Goal: Transaction & Acquisition: Obtain resource

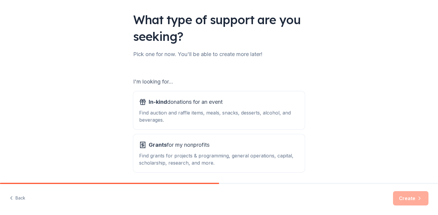
scroll to position [58, 0]
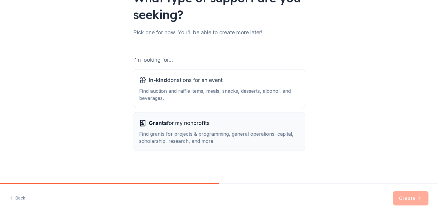
click at [210, 129] on div "Grants for my nonprofits Find grants for projects & programming, general operat…" at bounding box center [219, 131] width 160 height 26
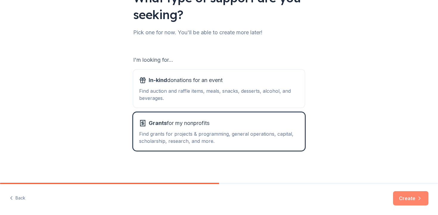
click at [410, 197] on button "Create" at bounding box center [410, 198] width 35 height 14
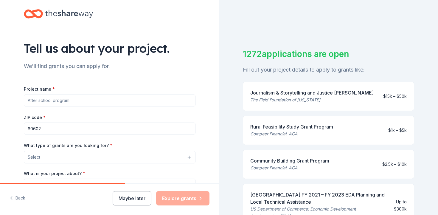
scroll to position [9, 0]
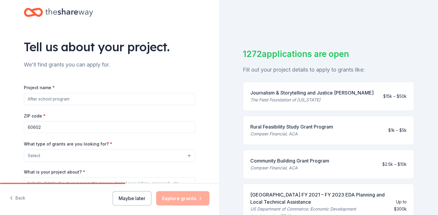
click at [154, 107] on div "Project name * ZIP code * 60602 What type of grants are you looking for? * Sele…" at bounding box center [110, 166] width 172 height 164
click at [150, 100] on input "Project name *" at bounding box center [110, 99] width 172 height 12
type input "N"
type input "Ballet [GEOGRAPHIC_DATA]"
click at [111, 126] on input "60602" at bounding box center [110, 127] width 172 height 12
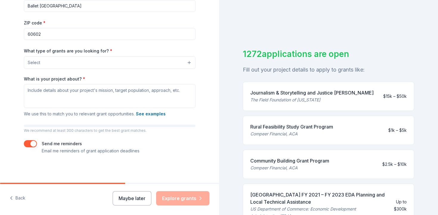
scroll to position [102, 0]
click at [101, 67] on button "Select" at bounding box center [110, 62] width 172 height 13
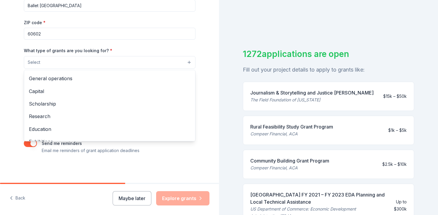
scroll to position [11, 0]
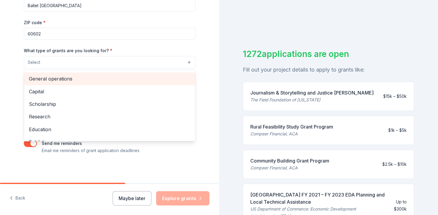
click at [87, 76] on span "General operations" at bounding box center [110, 79] width 162 height 8
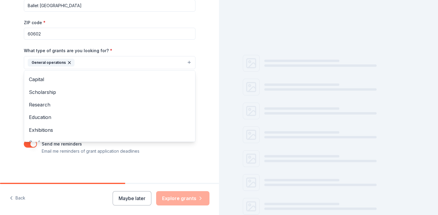
click at [207, 38] on div "Tell us about your project. We'll find grants you can apply for. Project name *…" at bounding box center [109, 41] width 219 height 286
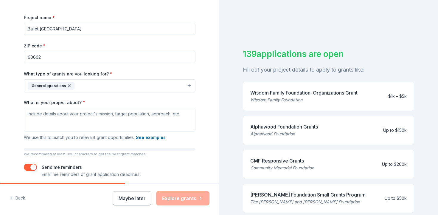
scroll to position [77, 0]
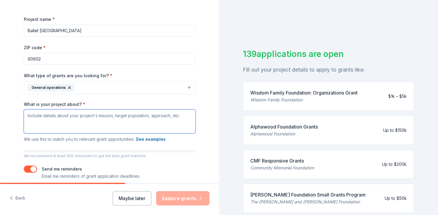
click at [92, 122] on textarea "What is your project about? *" at bounding box center [110, 121] width 172 height 24
click at [69, 89] on icon "button" at bounding box center [69, 87] width 5 height 5
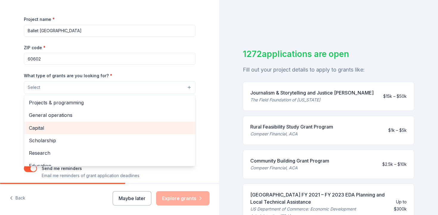
scroll to position [0, 0]
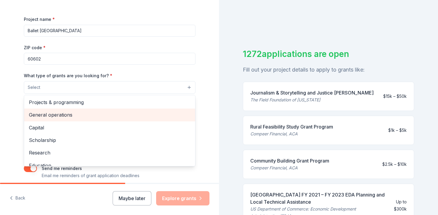
click at [66, 111] on span "General operations" at bounding box center [110, 115] width 162 height 8
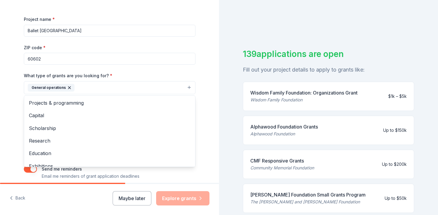
click at [14, 129] on div "Tell us about your project. We'll find grants you can apply for. Project name *…" at bounding box center [109, 66] width 219 height 286
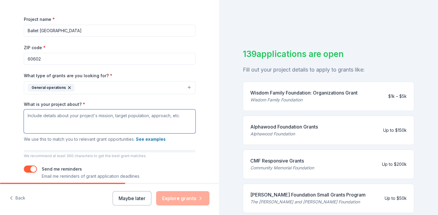
click at [44, 125] on textarea "What is your project about? *" at bounding box center [110, 121] width 172 height 24
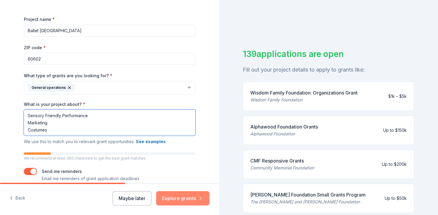
type textarea "Sensory Friendly Performance Marketing Costumes"
click at [168, 196] on button "Explore grants" at bounding box center [182, 198] width 53 height 14
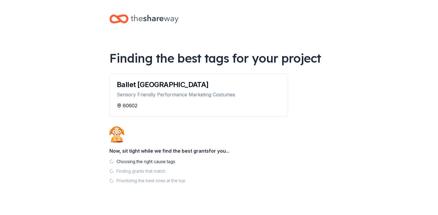
scroll to position [9, 0]
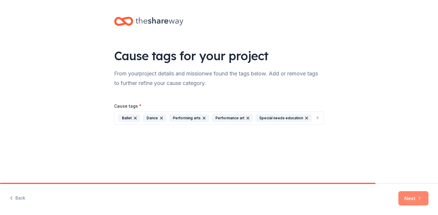
click at [408, 194] on button "Next" at bounding box center [413, 198] width 30 height 14
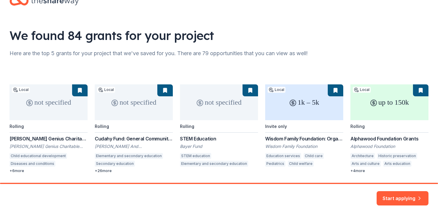
scroll to position [39, 0]
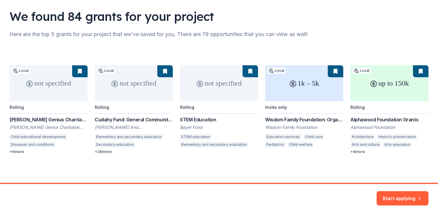
click at [360, 152] on div "not specified Local Rolling Elizabeth Morse Genius Charitable Trust Grant Eliza…" at bounding box center [219, 109] width 419 height 89
click at [415, 197] on button "Start applying" at bounding box center [403, 194] width 52 height 14
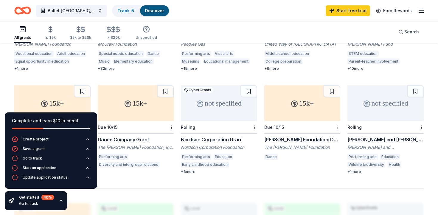
scroll to position [331, 0]
click at [288, 98] on div "15k+" at bounding box center [302, 104] width 76 height 36
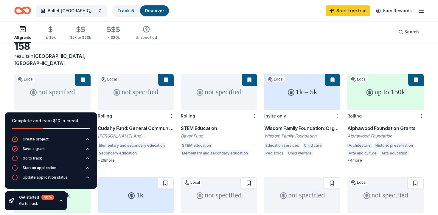
scroll to position [32, 0]
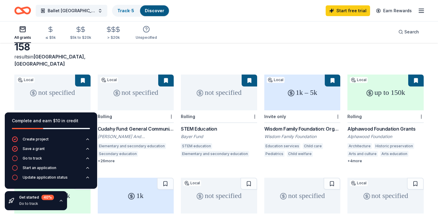
click at [379, 88] on div "up to 150k" at bounding box center [385, 93] width 76 height 36
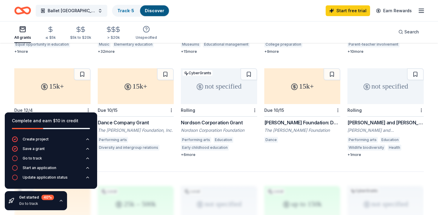
scroll to position [347, 0]
click at [221, 88] on div "not specified" at bounding box center [219, 87] width 76 height 36
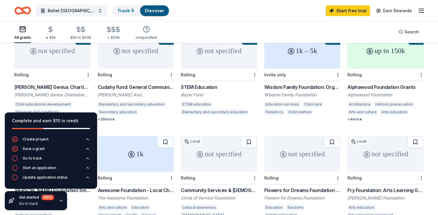
scroll to position [58, 0]
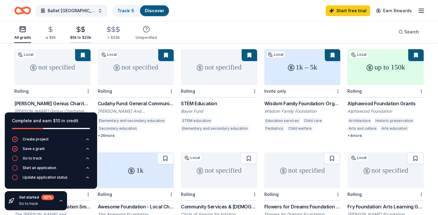
click at [74, 35] on div "$5k to $20k" at bounding box center [80, 37] width 21 height 5
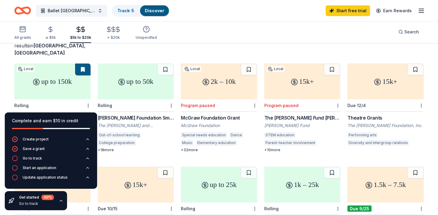
scroll to position [46, 0]
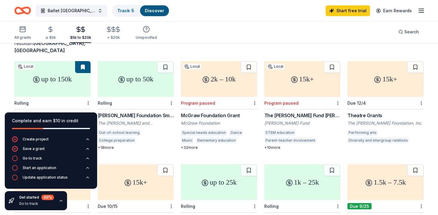
click at [365, 78] on div "15k+" at bounding box center [385, 79] width 76 height 36
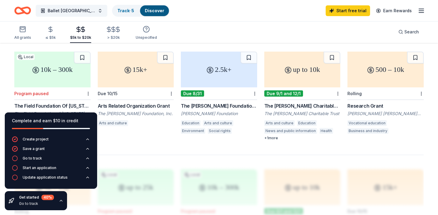
scroll to position [363, 0]
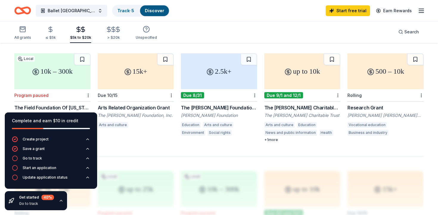
click at [291, 65] on div "up to 10k" at bounding box center [302, 71] width 76 height 36
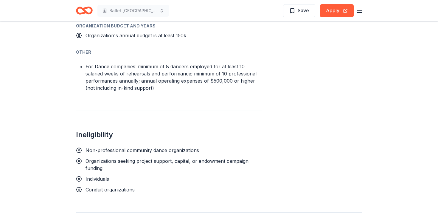
scroll to position [373, 0]
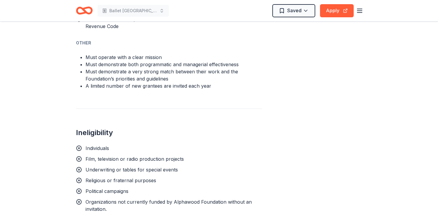
scroll to position [553, 0]
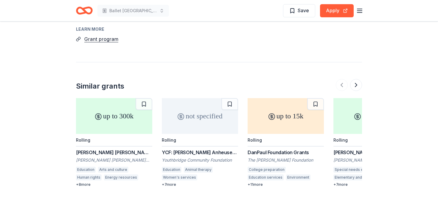
scroll to position [902, 0]
click at [101, 114] on div "up to 300k" at bounding box center [114, 116] width 76 height 36
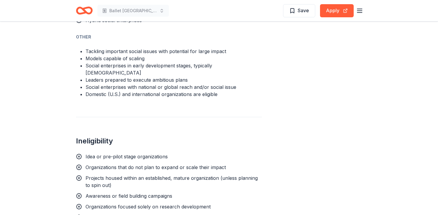
scroll to position [635, 0]
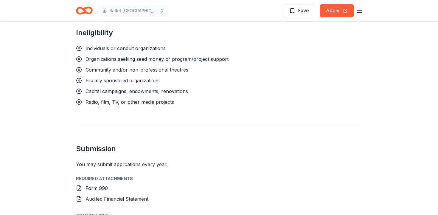
scroll to position [444, 0]
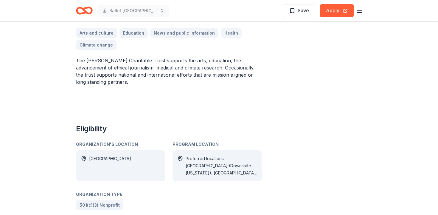
scroll to position [178, 0]
